Goal: Transaction & Acquisition: Obtain resource

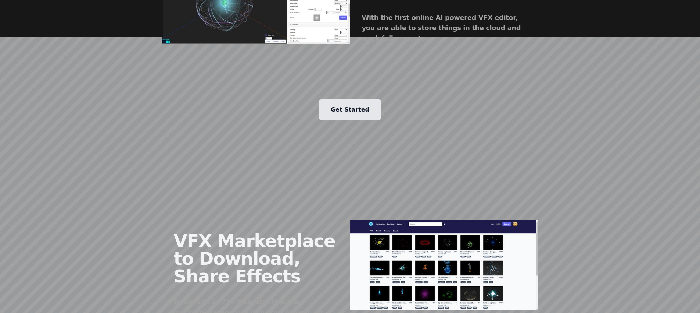
scroll to position [772, 0]
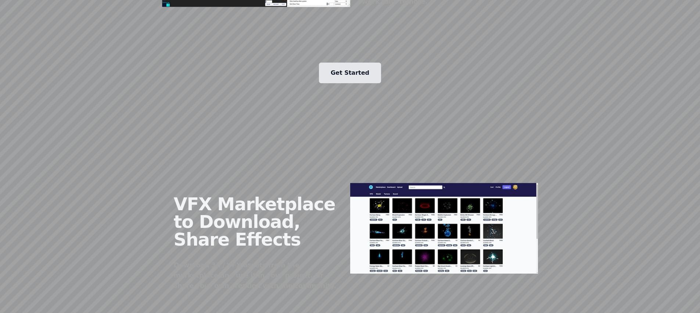
click at [346, 83] on link "Get Started" at bounding box center [350, 73] width 62 height 21
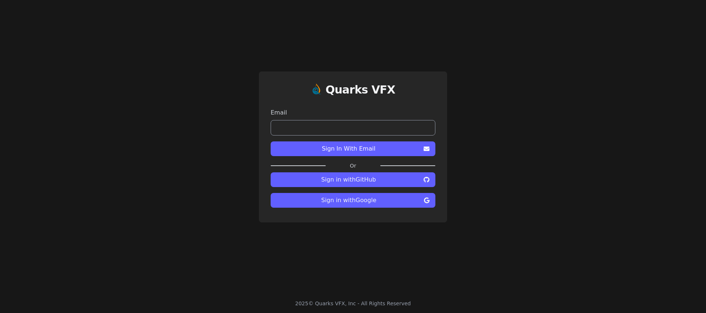
click at [358, 204] on span "Sign in with Google" at bounding box center [349, 200] width 145 height 9
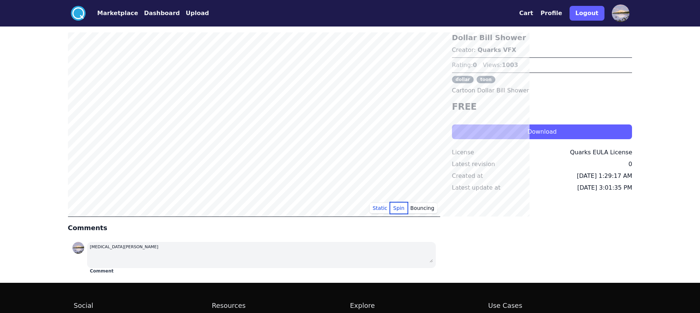
click at [408, 213] on button "Spin" at bounding box center [399, 207] width 17 height 11
click at [438, 213] on button "Bouncing" at bounding box center [423, 207] width 30 height 11
